Goal: Task Accomplishment & Management: Manage account settings

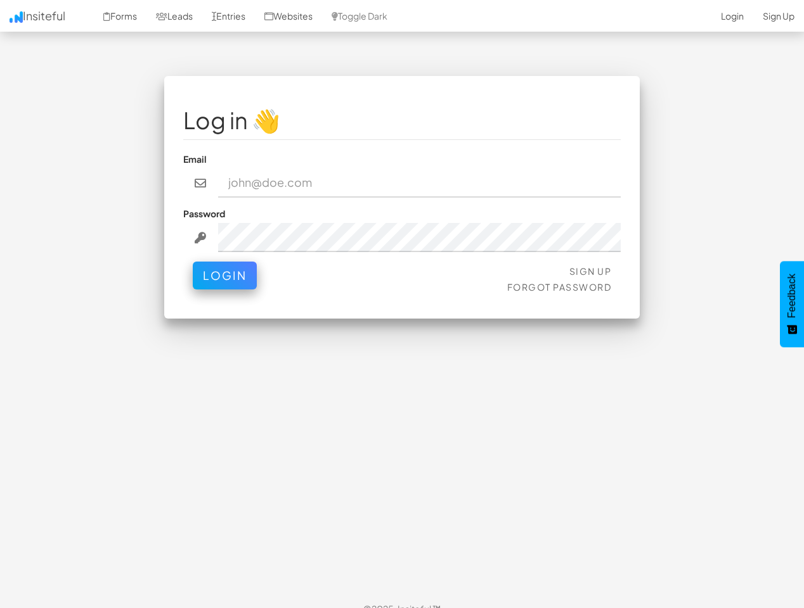
click at [402, 304] on div "Log in 👋 Email Password Sign Up Forgot Password Login < >" at bounding box center [401, 197] width 475 height 243
click at [373, 16] on link "Toggle Dark" at bounding box center [359, 16] width 75 height 32
click at [224, 276] on button "Login" at bounding box center [225, 276] width 64 height 28
click at [792, 304] on span "Feedback" at bounding box center [791, 296] width 11 height 44
click at [402, 304] on div "Log in 👋 Email Password Sign Up Forgot Password Login < >" at bounding box center [401, 197] width 475 height 243
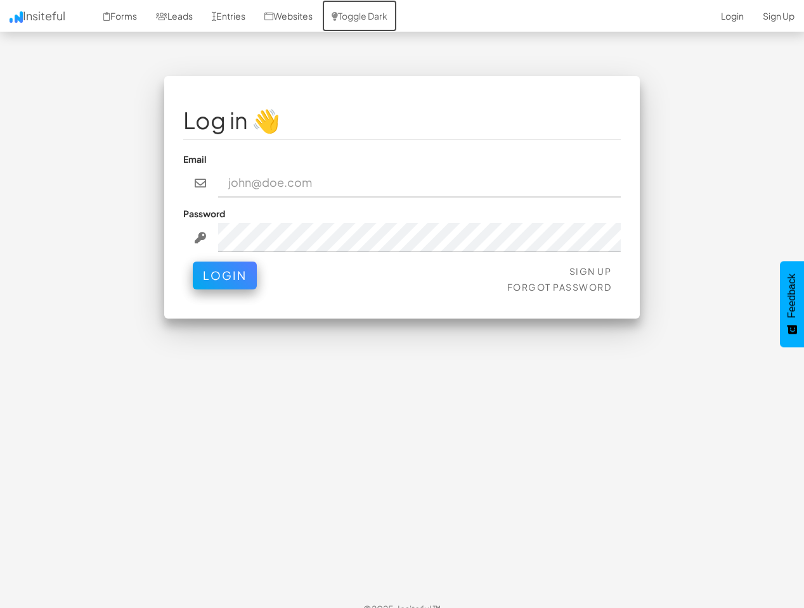
click at [373, 16] on link "Toggle Dark" at bounding box center [359, 16] width 75 height 32
click at [224, 276] on button "Login" at bounding box center [225, 276] width 64 height 28
click at [792, 304] on span "Feedback" at bounding box center [791, 296] width 11 height 44
